Goal: Task Accomplishment & Management: Use online tool/utility

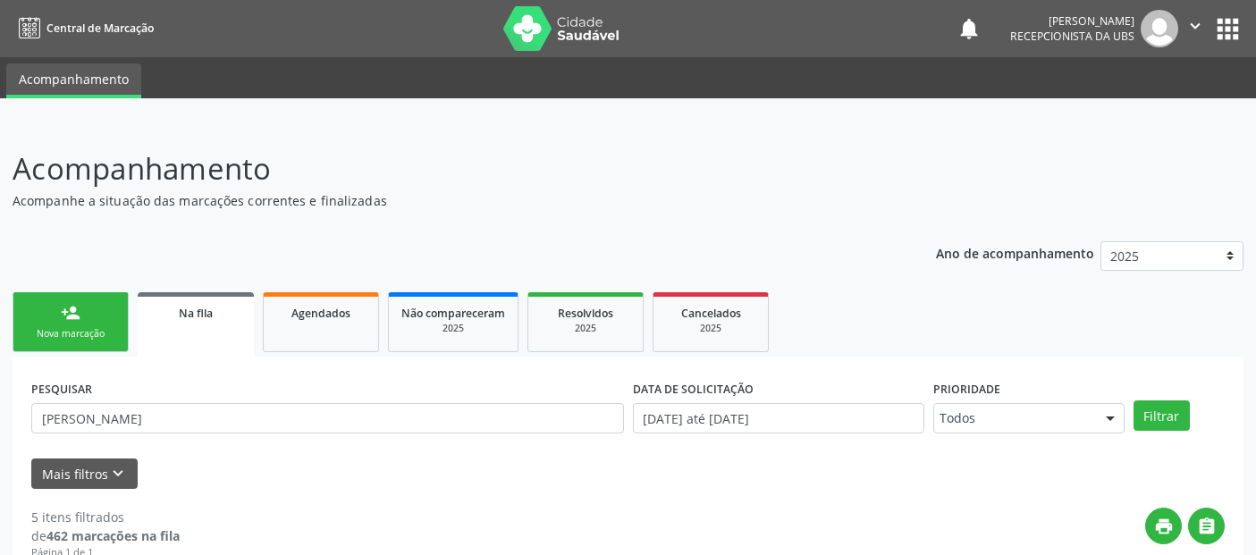
scroll to position [78, 0]
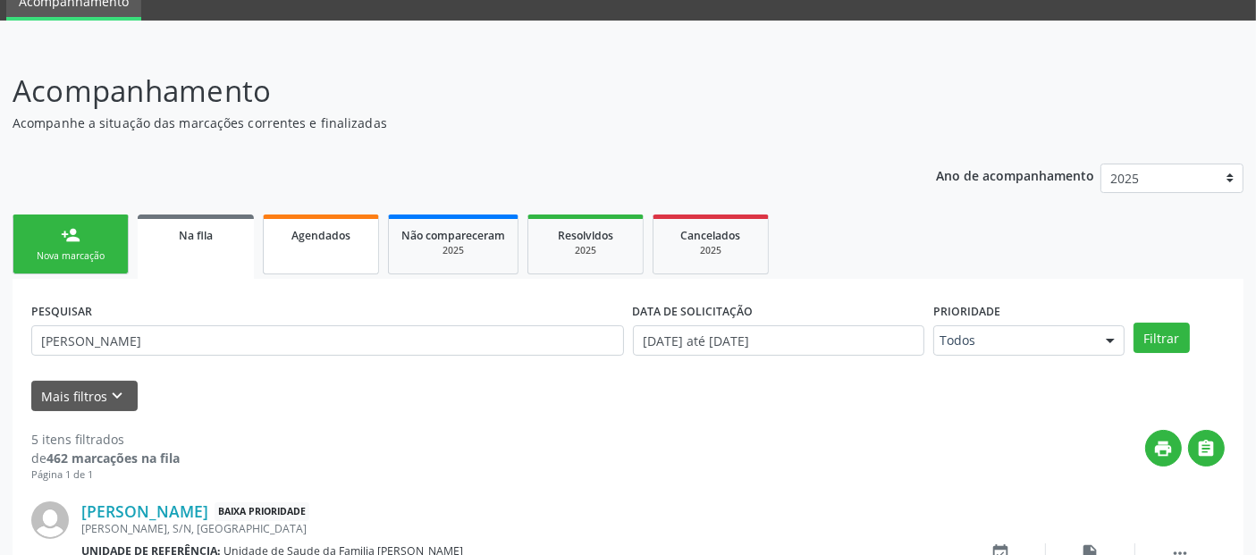
click at [315, 236] on span "Agendados" at bounding box center [320, 235] width 59 height 15
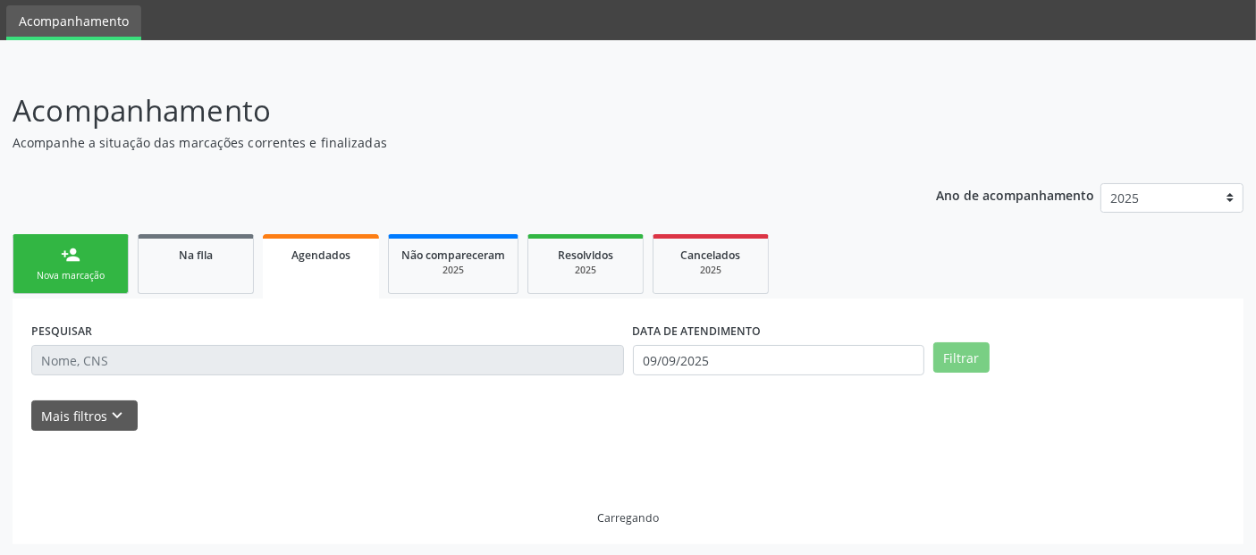
scroll to position [20, 0]
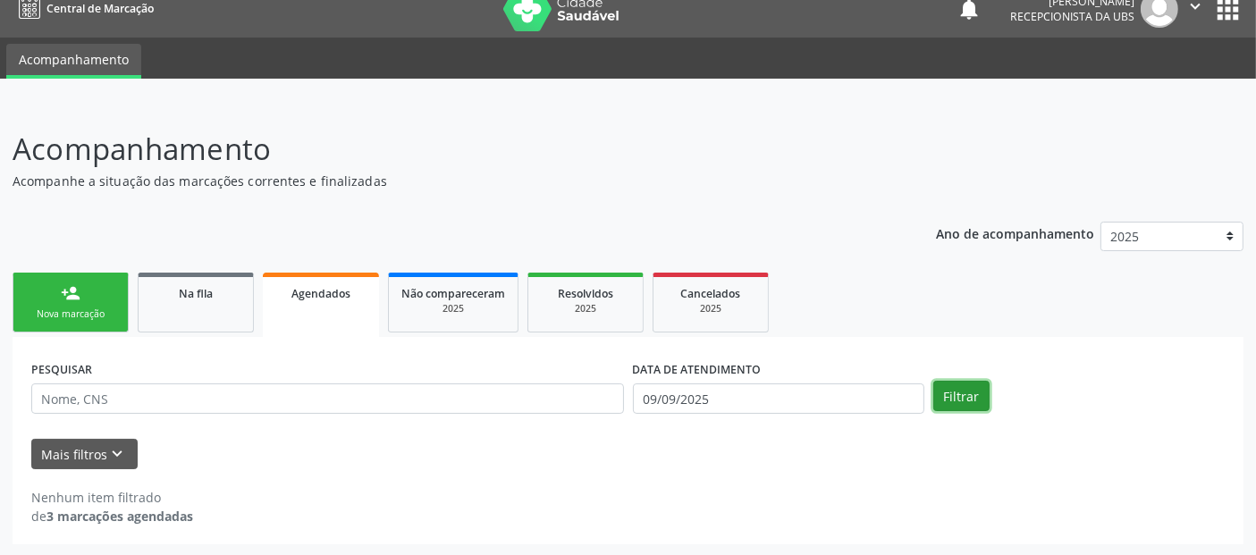
click at [979, 401] on button "Filtrar" at bounding box center [961, 396] width 56 height 30
click at [98, 443] on button "Mais filtros keyboard_arrow_down" at bounding box center [84, 454] width 106 height 31
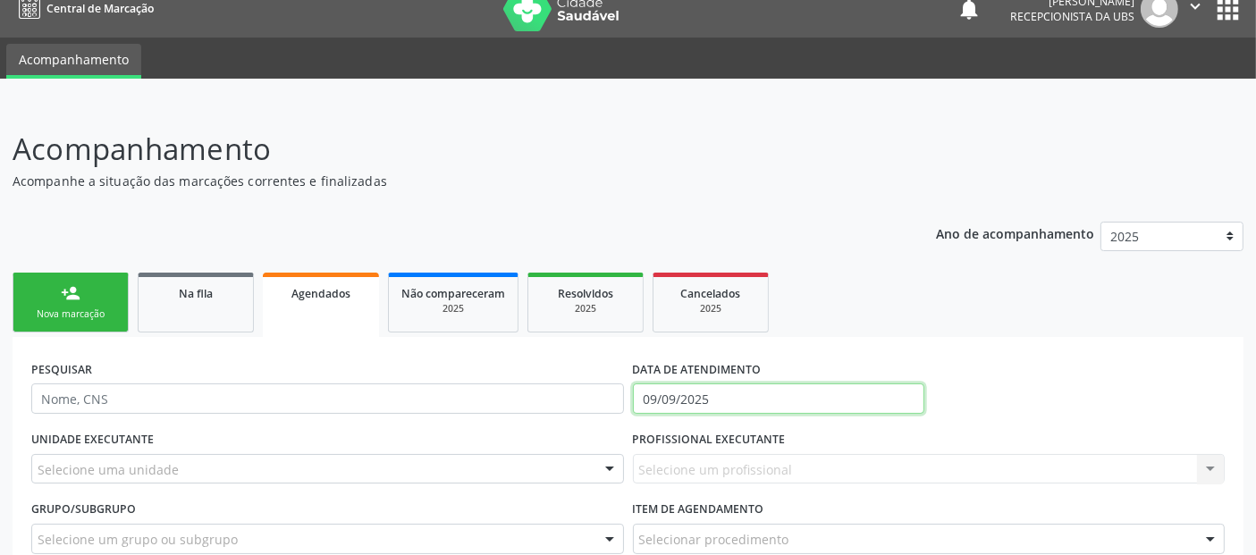
click at [861, 402] on input "09/09/2025" at bounding box center [778, 398] width 291 height 30
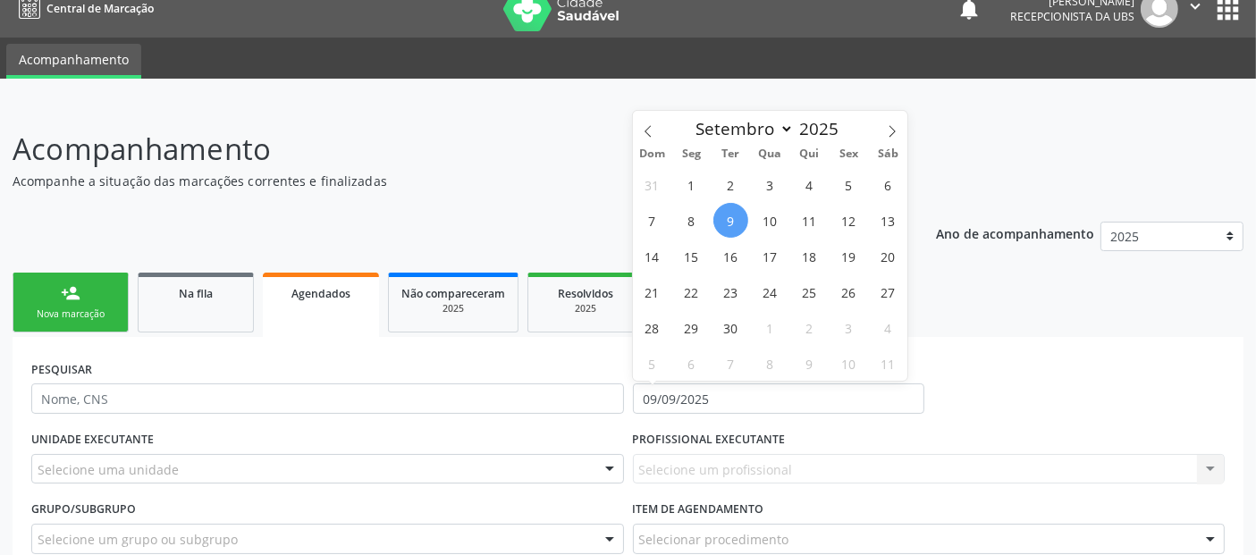
click at [697, 164] on div "Dom Seg Ter Qua Qui Sex Sáb" at bounding box center [770, 153] width 275 height 25
click at [695, 167] on span "1" at bounding box center [691, 184] width 35 height 35
type input "[DATE]"
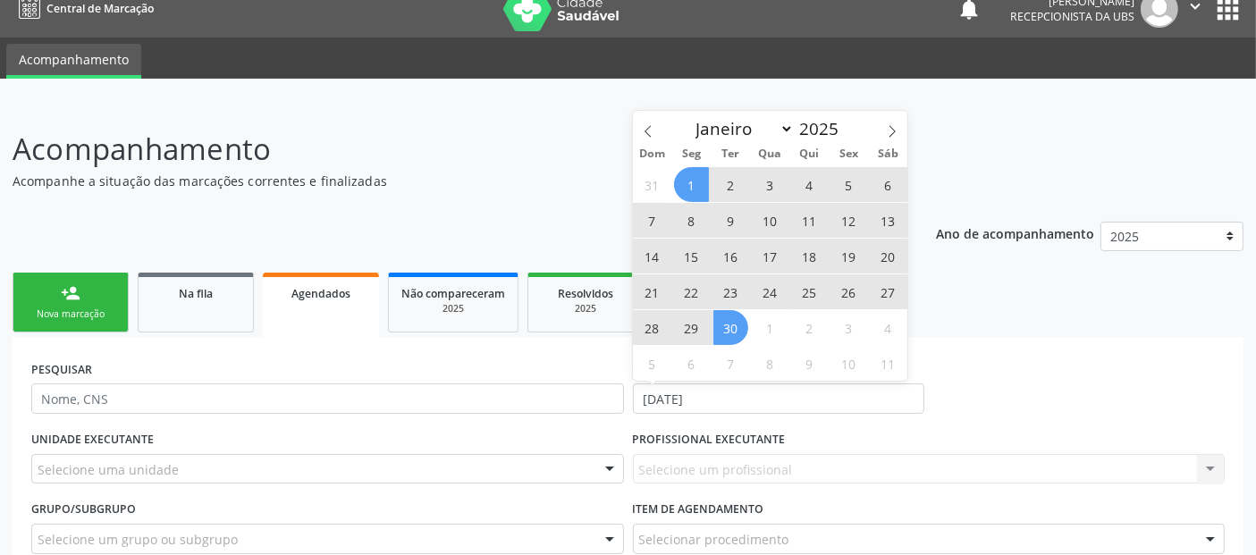
click at [728, 328] on span "30" at bounding box center [730, 327] width 35 height 35
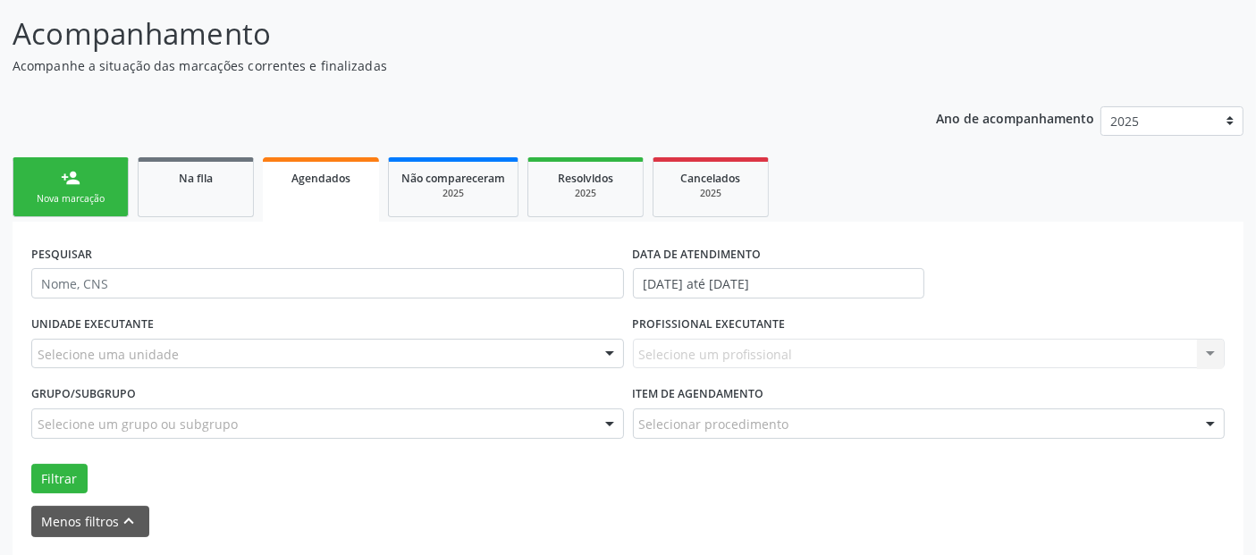
scroll to position [201, 0]
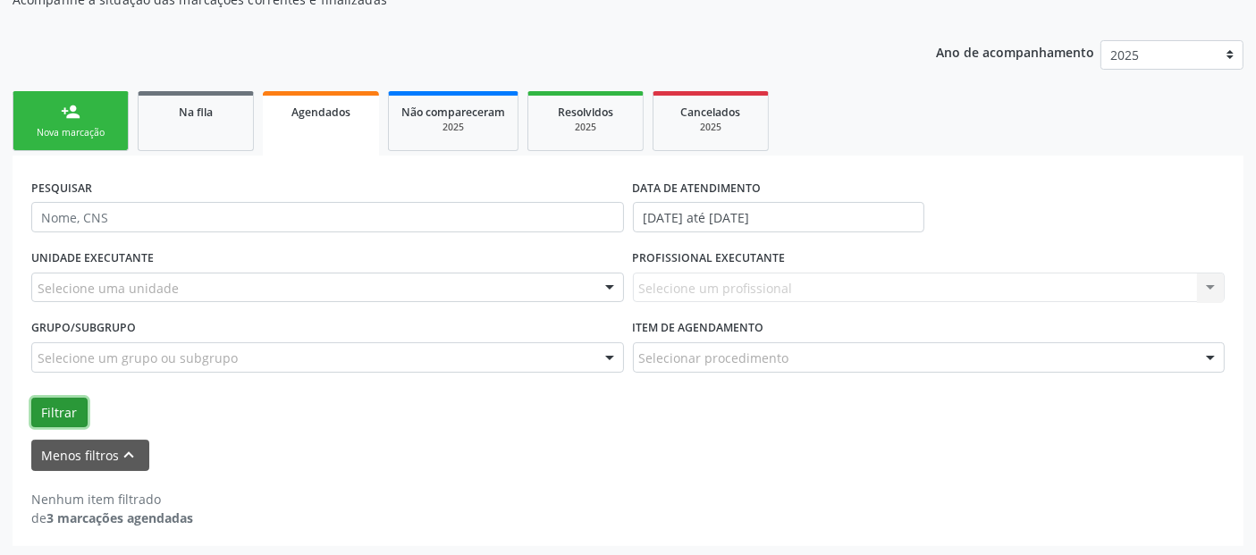
click at [69, 416] on button "Filtrar" at bounding box center [59, 413] width 56 height 30
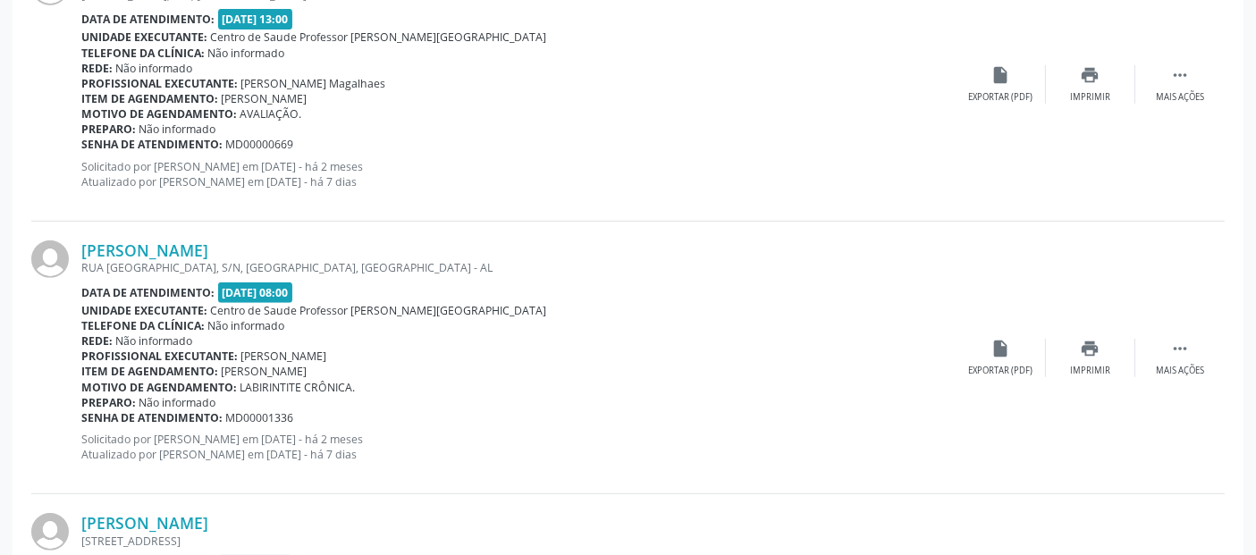
scroll to position [759, 0]
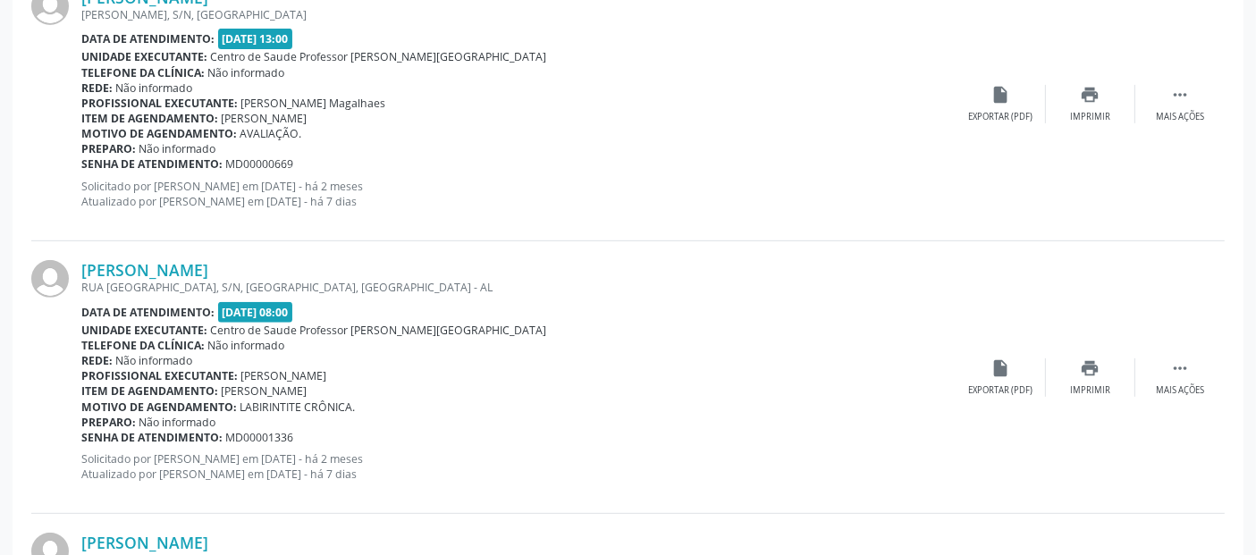
click at [1185, 399] on div "[PERSON_NAME] [GEOGRAPHIC_DATA], S/N, [GEOGRAPHIC_DATA], [GEOGRAPHIC_DATA] Data…" at bounding box center [627, 377] width 1193 height 273
click at [1184, 391] on div "Mais ações" at bounding box center [1179, 390] width 48 height 13
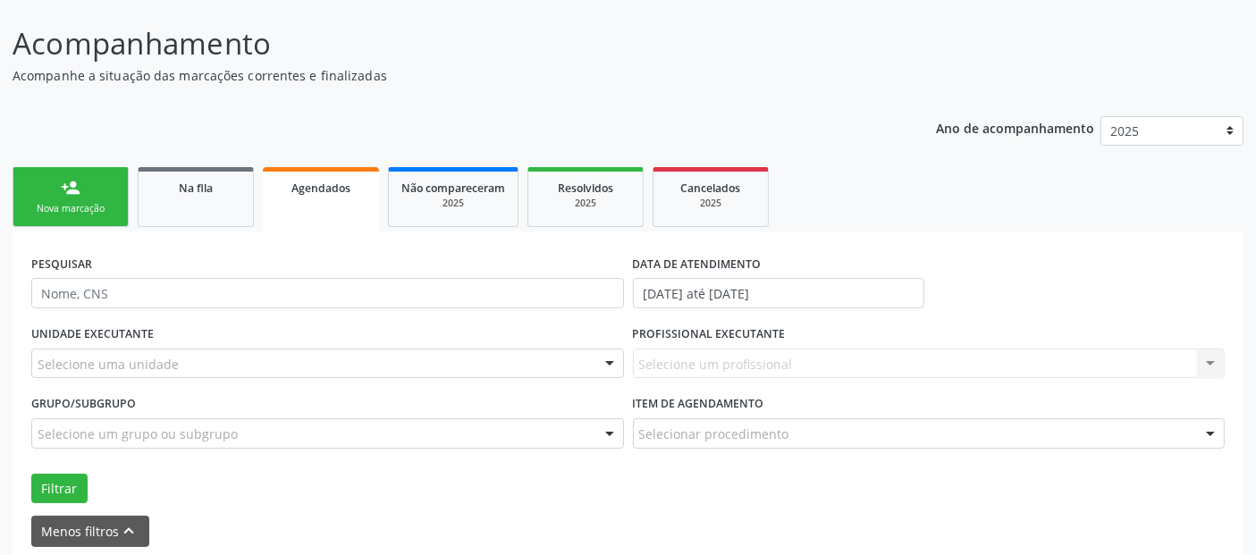
scroll to position [29, 0]
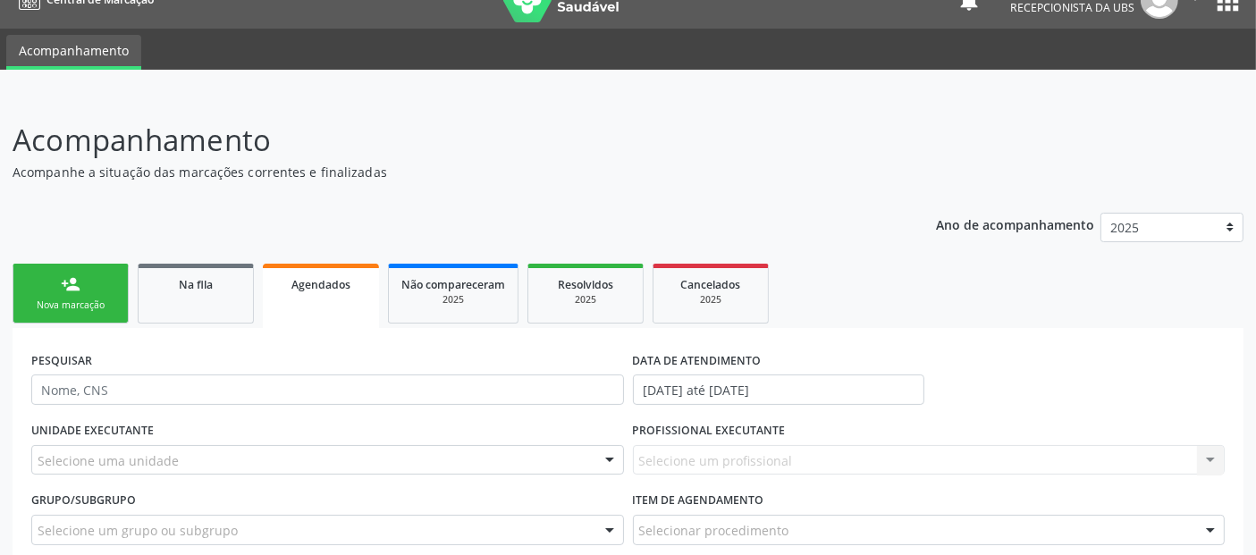
click at [123, 290] on link "person_add Nova marcação" at bounding box center [71, 294] width 116 height 60
